Goal: Find specific page/section: Find specific page/section

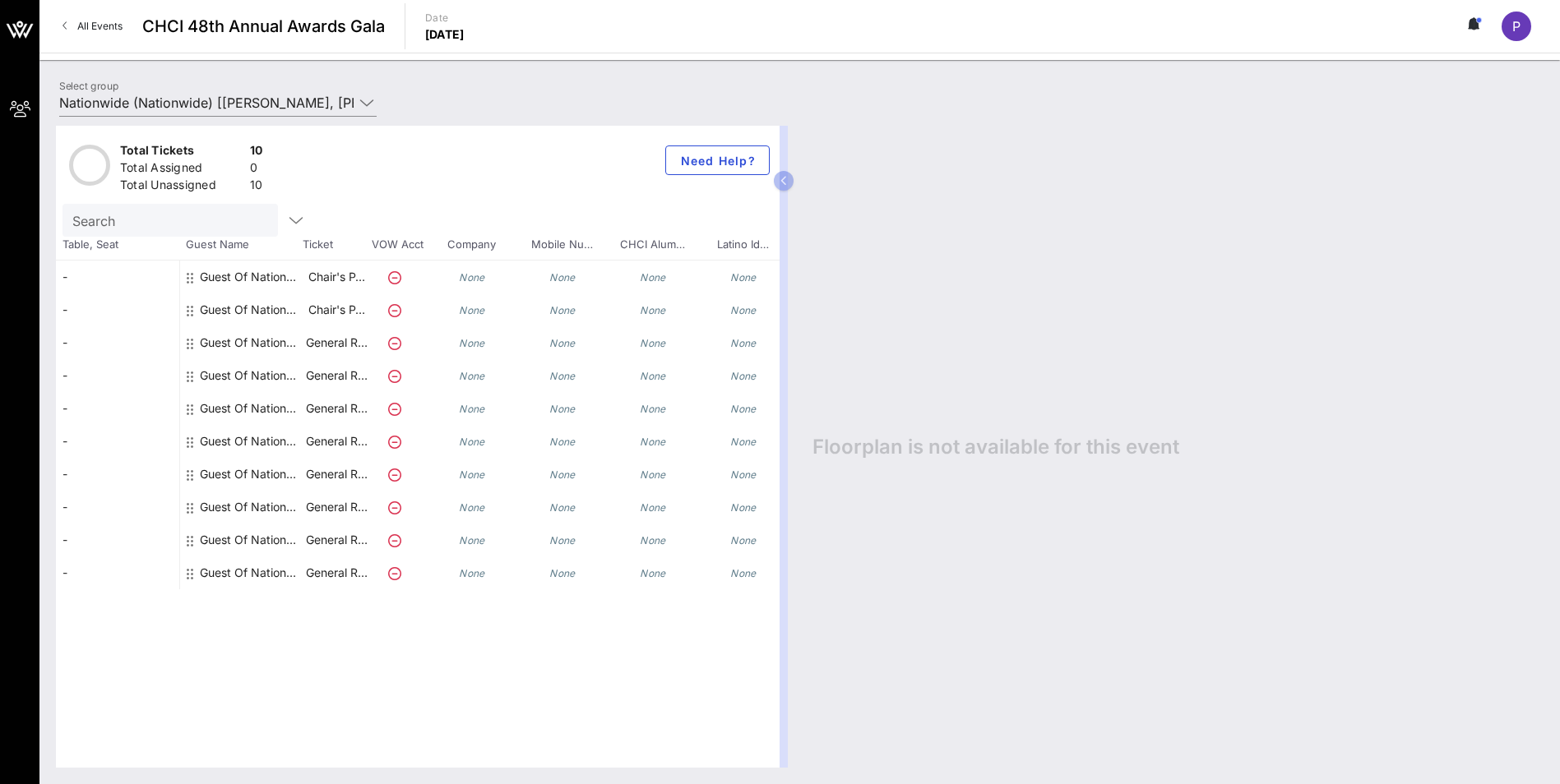
click at [244, 274] on div "Guest Of Nationwide" at bounding box center [252, 277] width 104 height 33
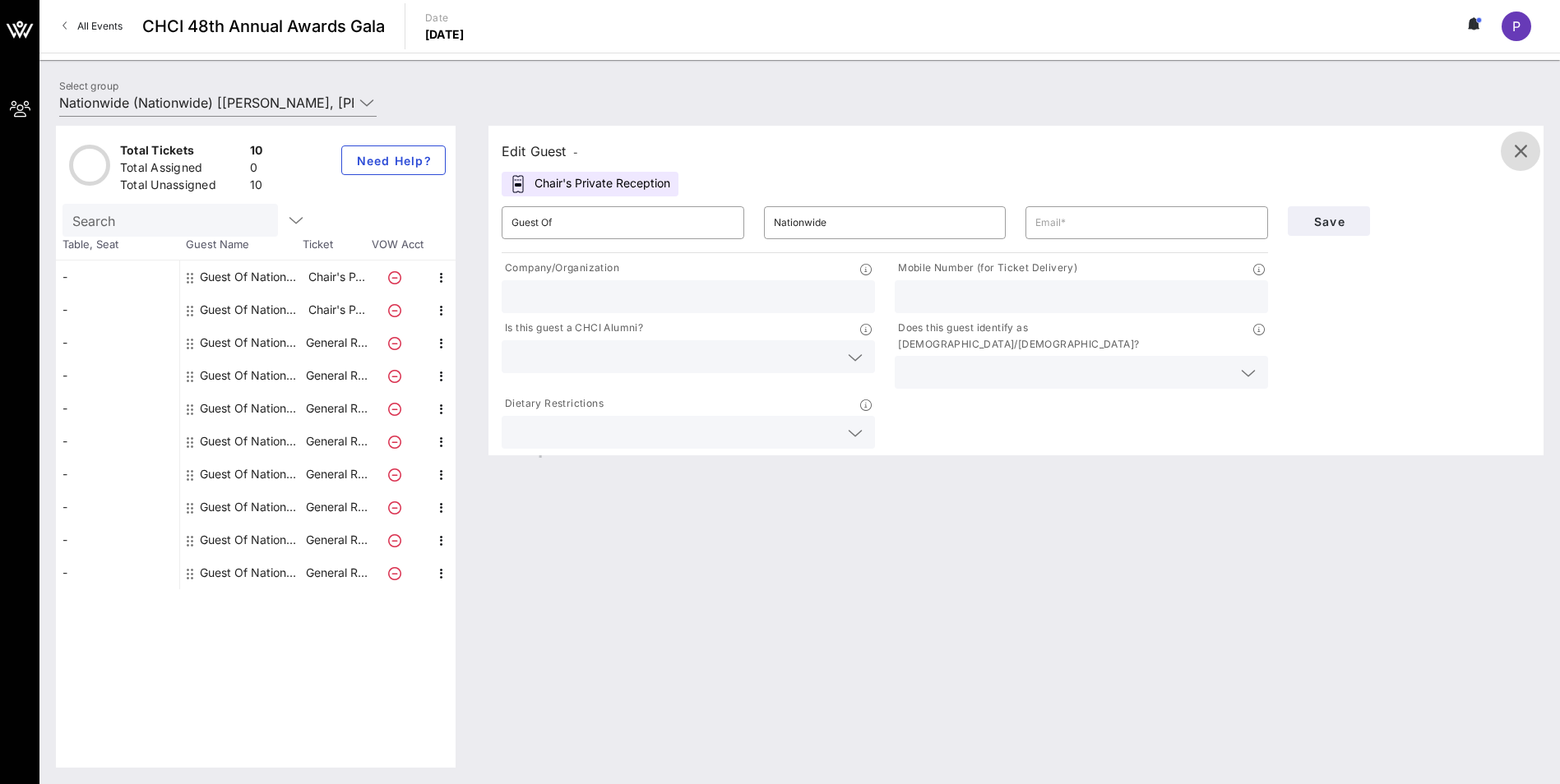
click at [1525, 146] on icon "button" at bounding box center [1521, 151] width 20 height 20
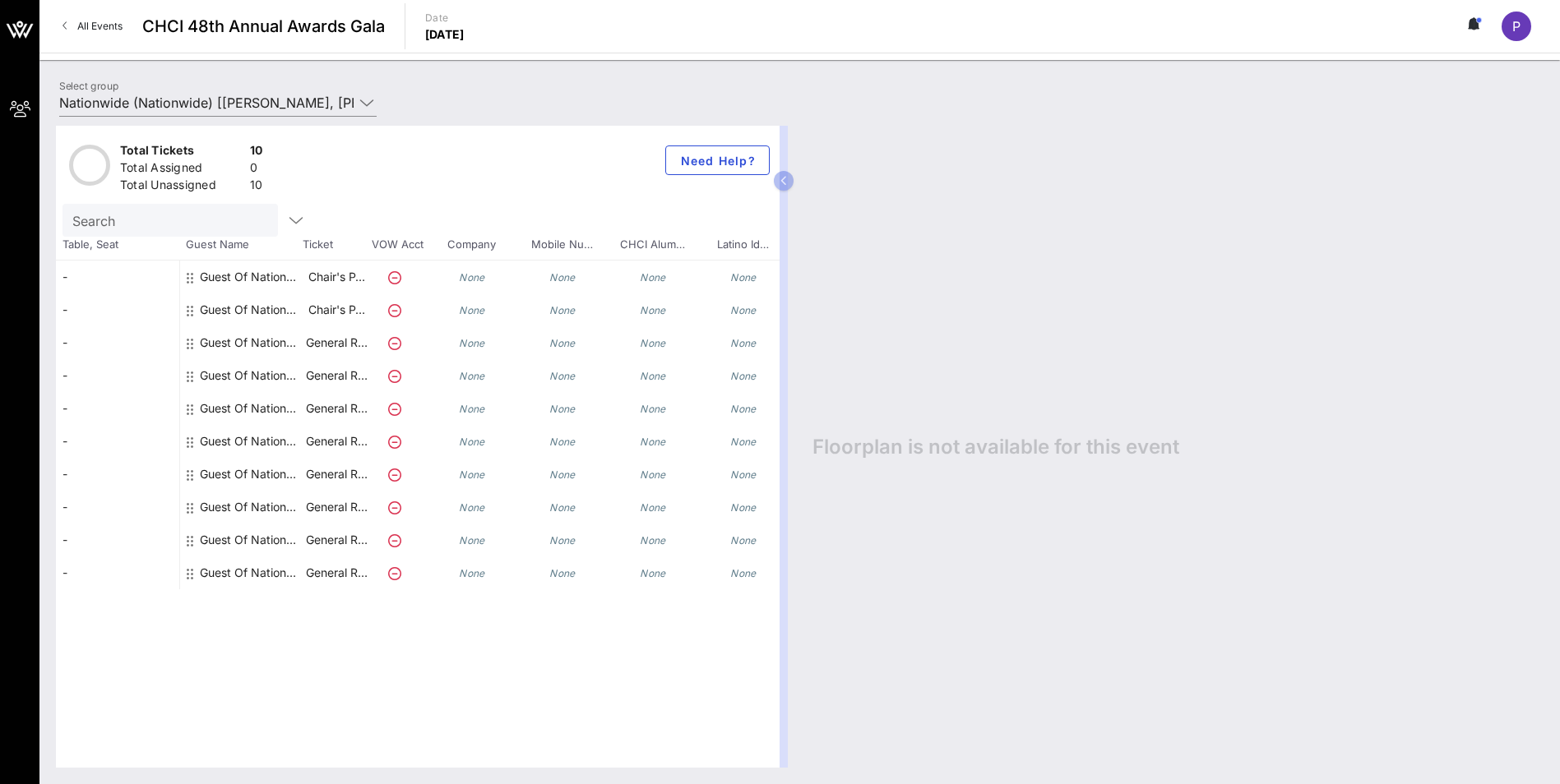
click at [249, 404] on div "Guest Of Nationwide" at bounding box center [252, 409] width 104 height 33
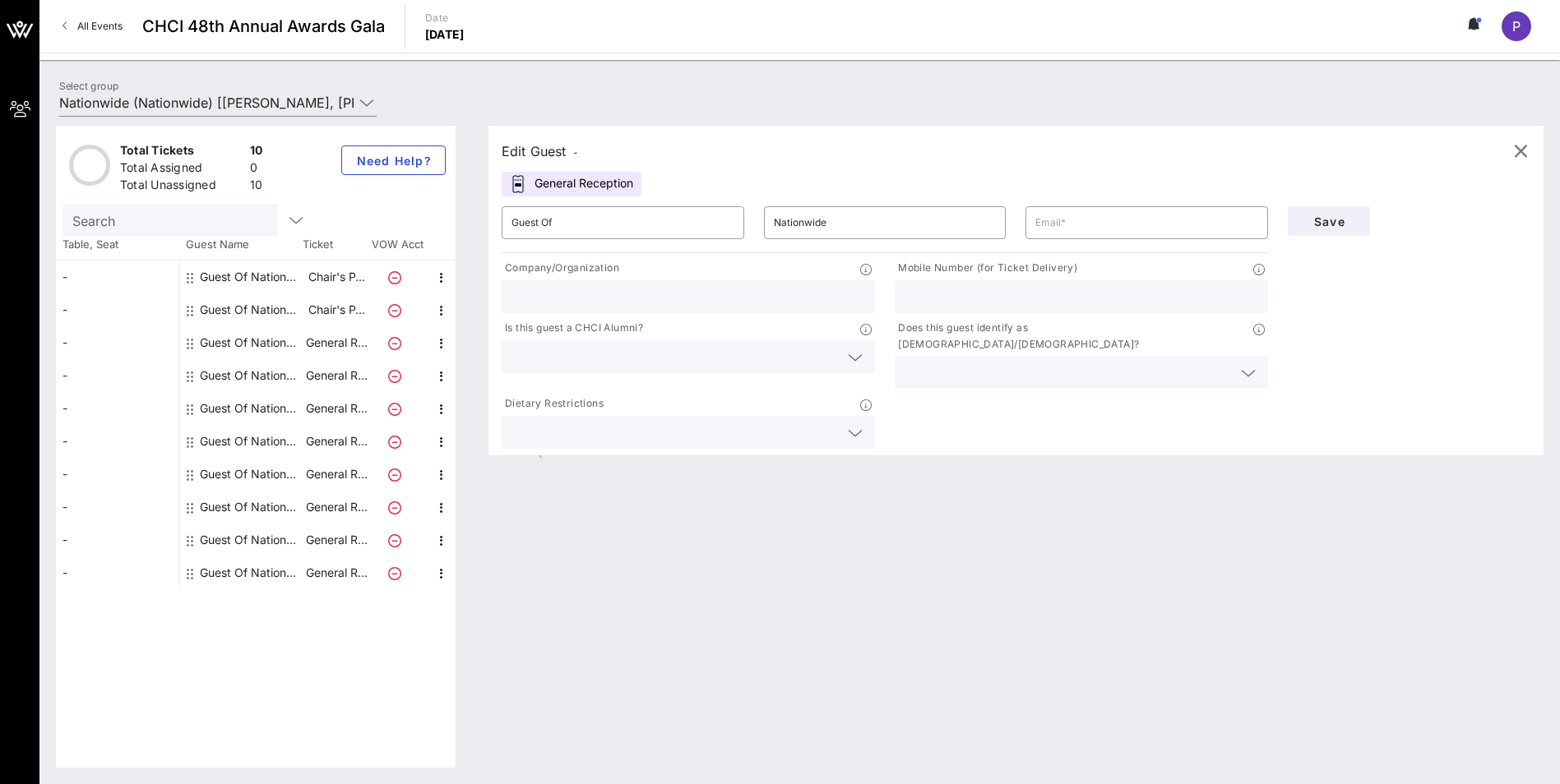
click at [269, 335] on div "Guest Of Nationwide" at bounding box center [252, 342] width 104 height 33
click at [991, 544] on div "Edit Guest - General Reception ​ Guest Of ​ Nationwide ​ Company/Organization M…" at bounding box center [1008, 446] width 1071 height 642
click at [254, 675] on div "Total Tickets 10 Total Assigned 0 Total Unassigned 10 Need Help? Search Table, …" at bounding box center [256, 446] width 400 height 642
click at [446, 284] on icon "button" at bounding box center [442, 278] width 20 height 20
click at [544, 85] on div "Select group Nationwide (Nationwide) [[PERSON_NAME], [PERSON_NAME][EMAIL_ADDRES…" at bounding box center [800, 105] width 1501 height 57
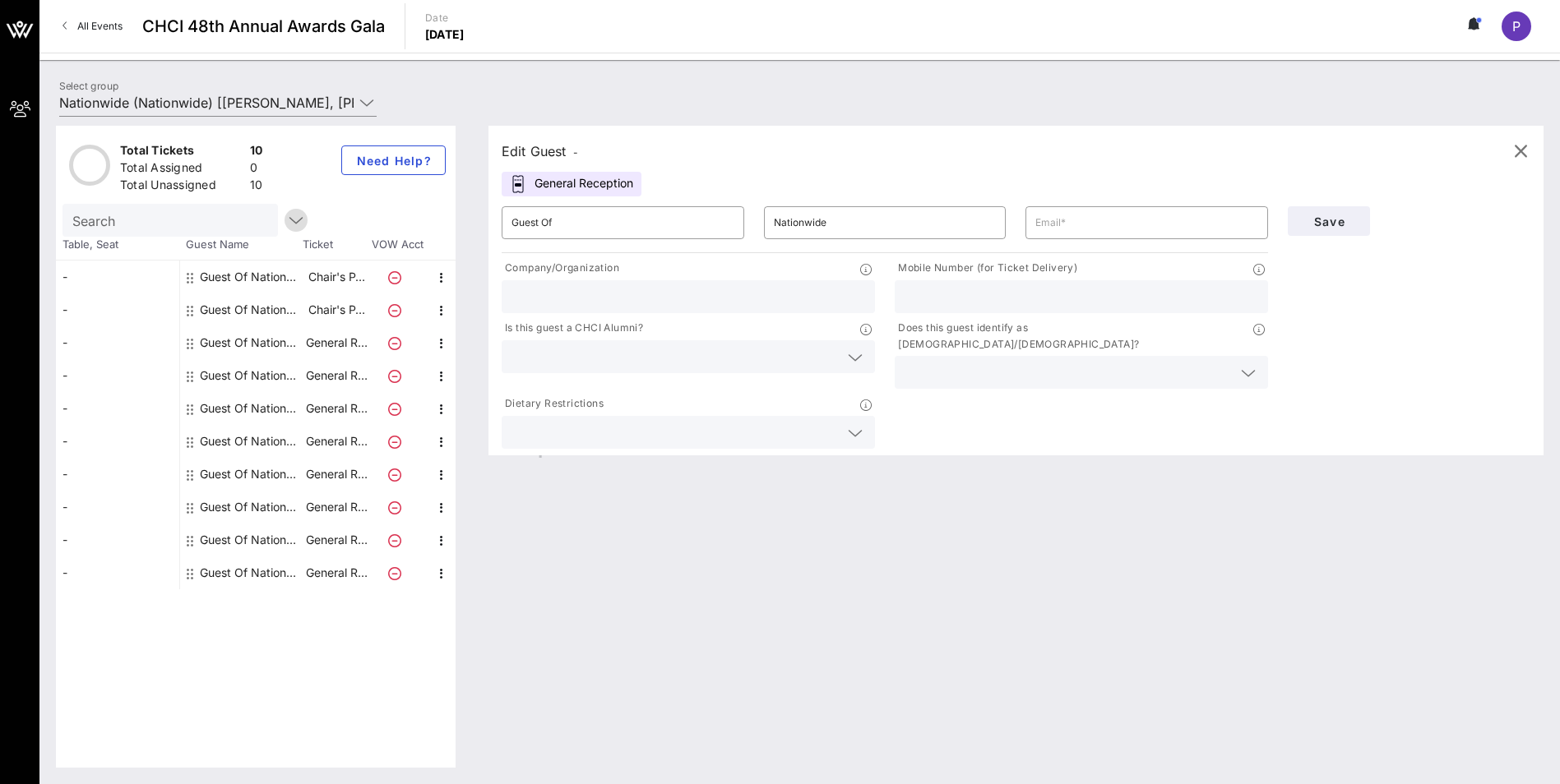
click at [286, 218] on icon "button" at bounding box center [296, 220] width 20 height 20
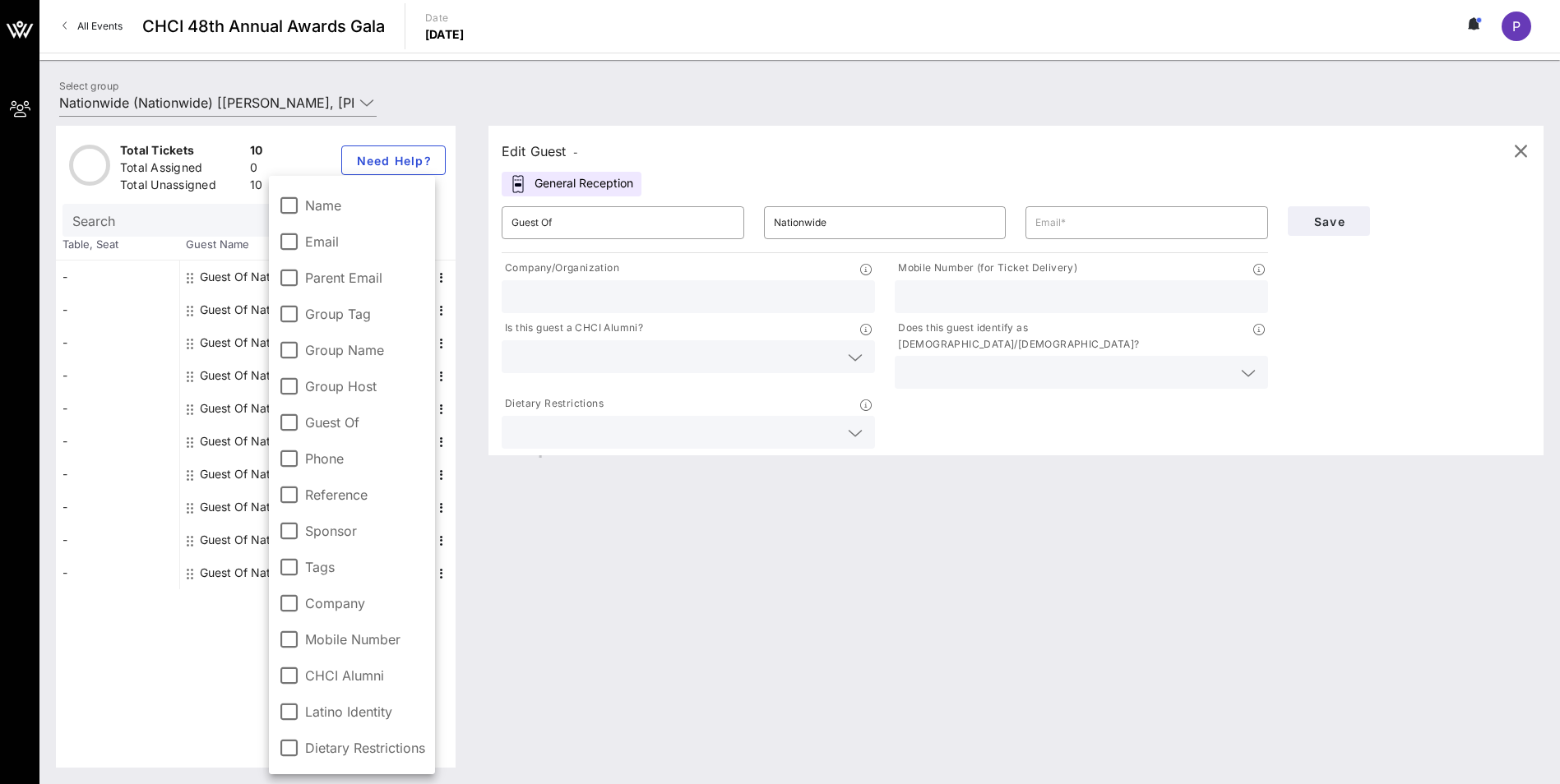
click at [523, 84] on div "Select group Nationwide (Nationwide) [[PERSON_NAME], [PERSON_NAME][EMAIL_ADDRES…" at bounding box center [800, 105] width 1501 height 57
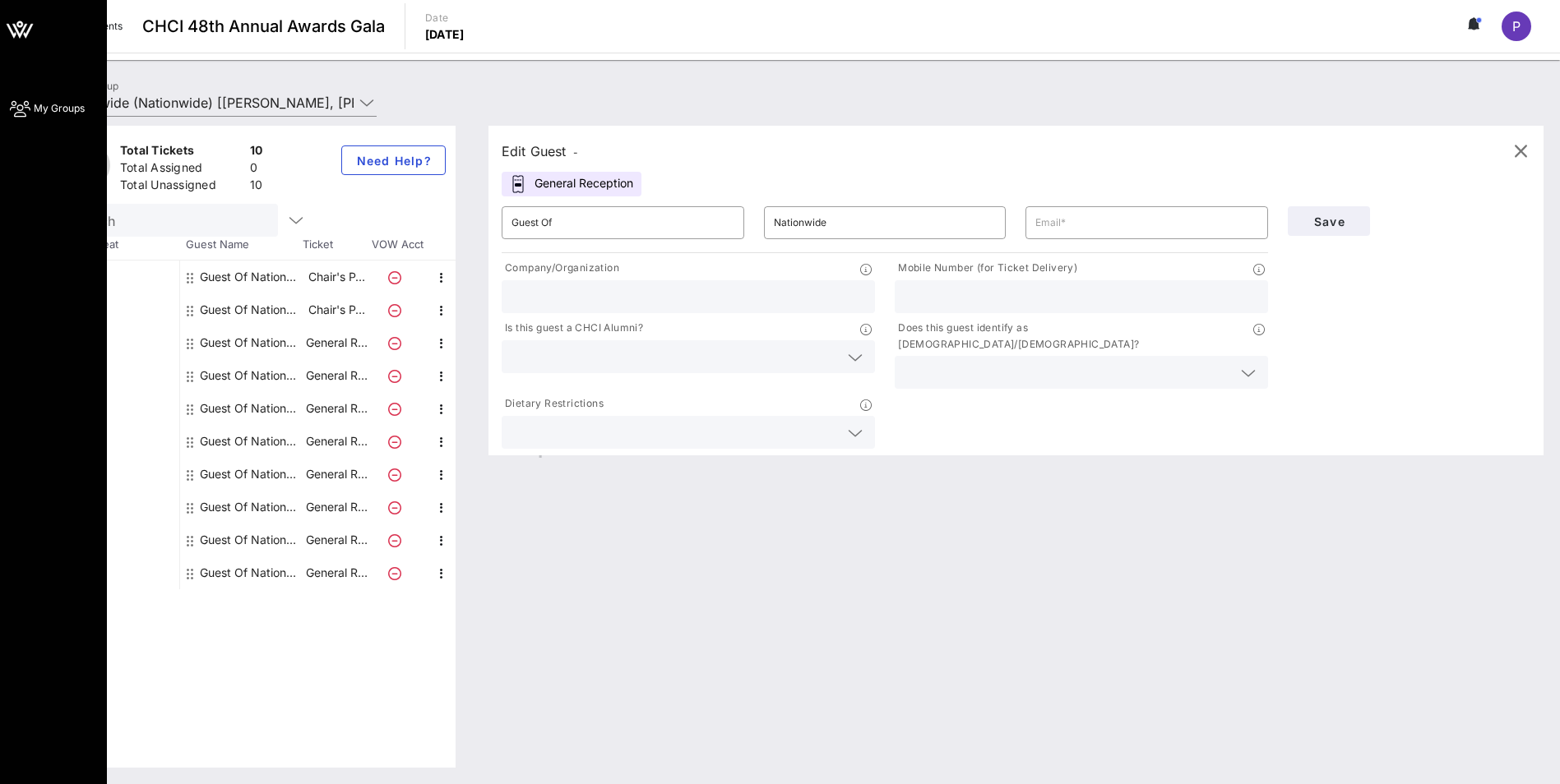
click at [29, 22] on icon at bounding box center [20, 30] width 39 height 39
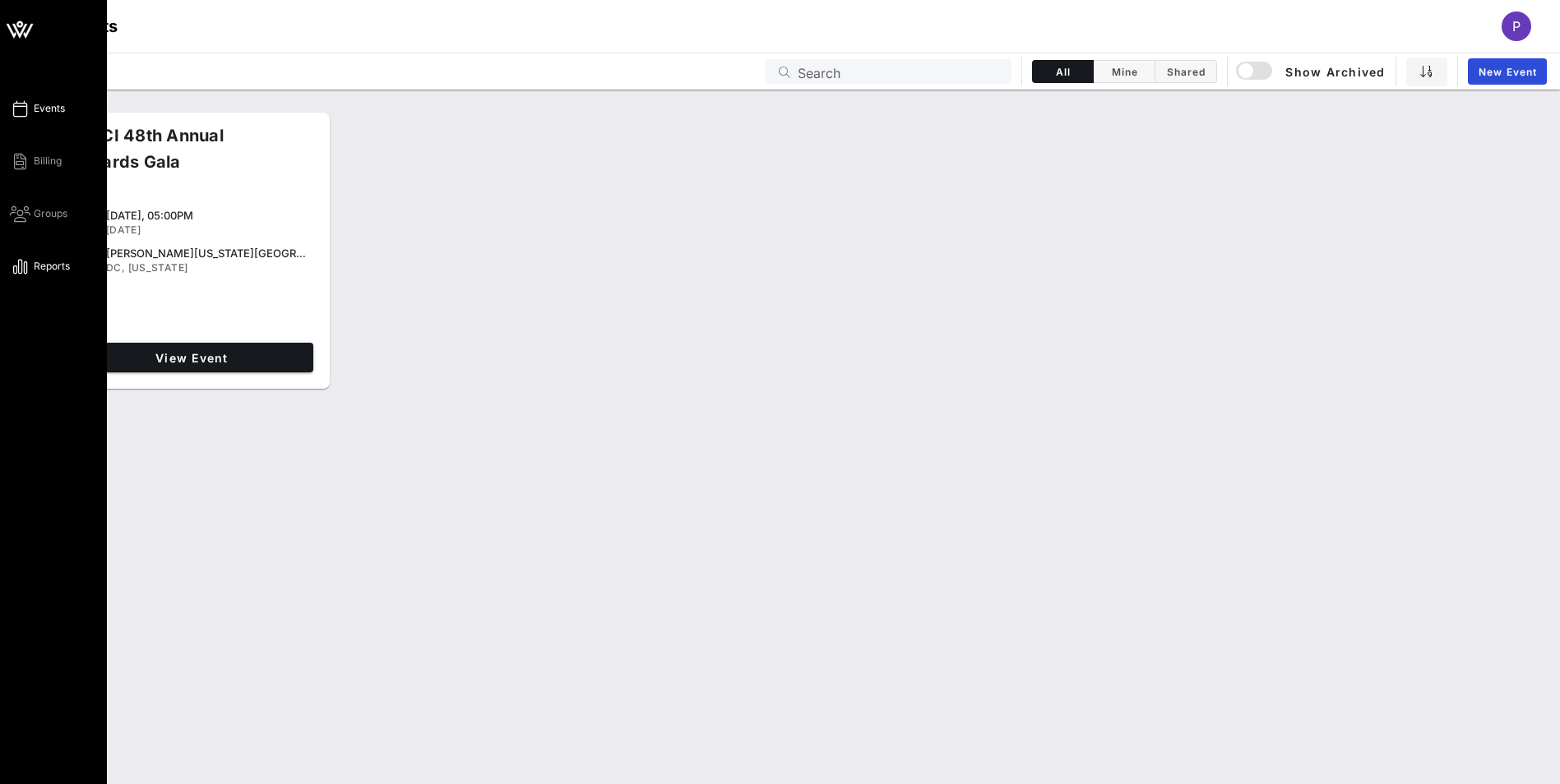
click at [56, 267] on span "Reports" at bounding box center [52, 266] width 36 height 15
